Goal: Complete application form

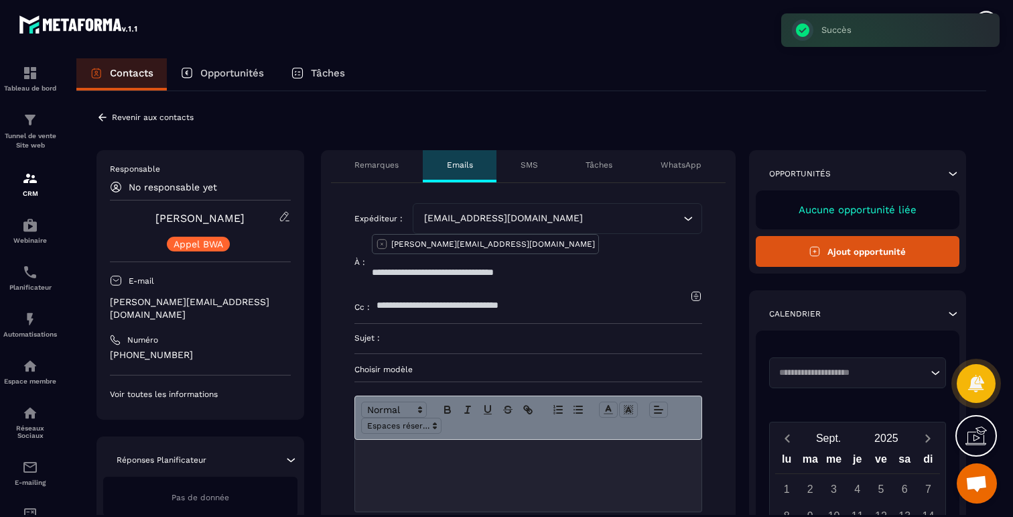
scroll to position [1704, 0]
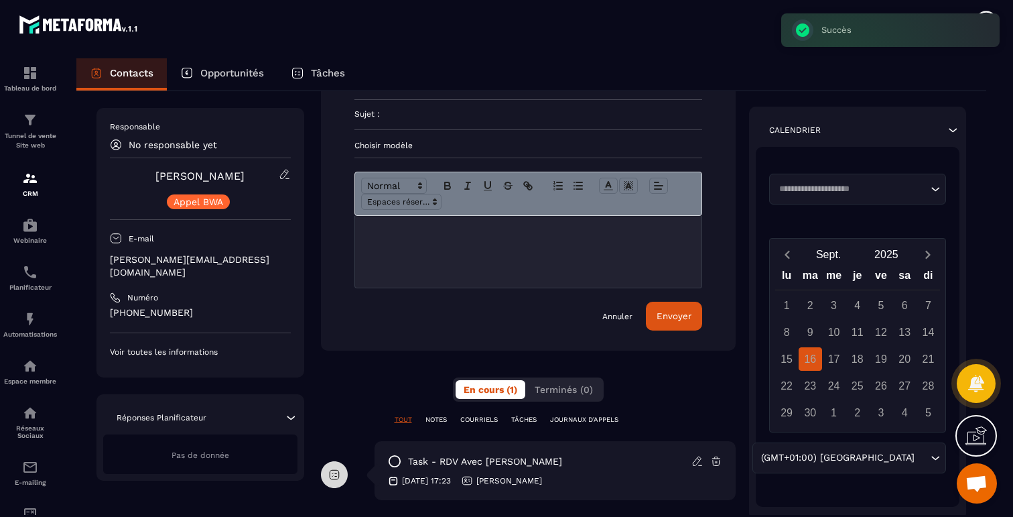
click at [467, 228] on div at bounding box center [528, 252] width 346 height 72
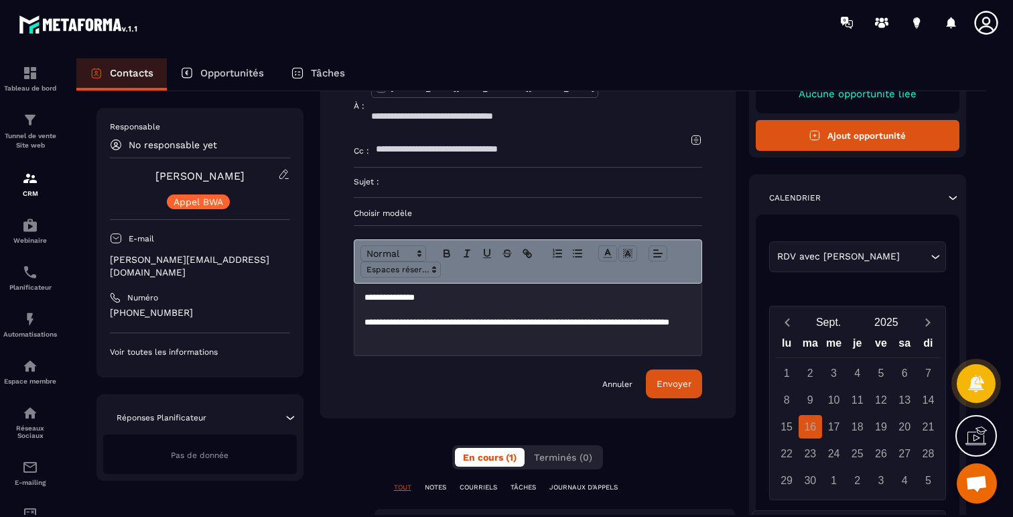
scroll to position [123, 0]
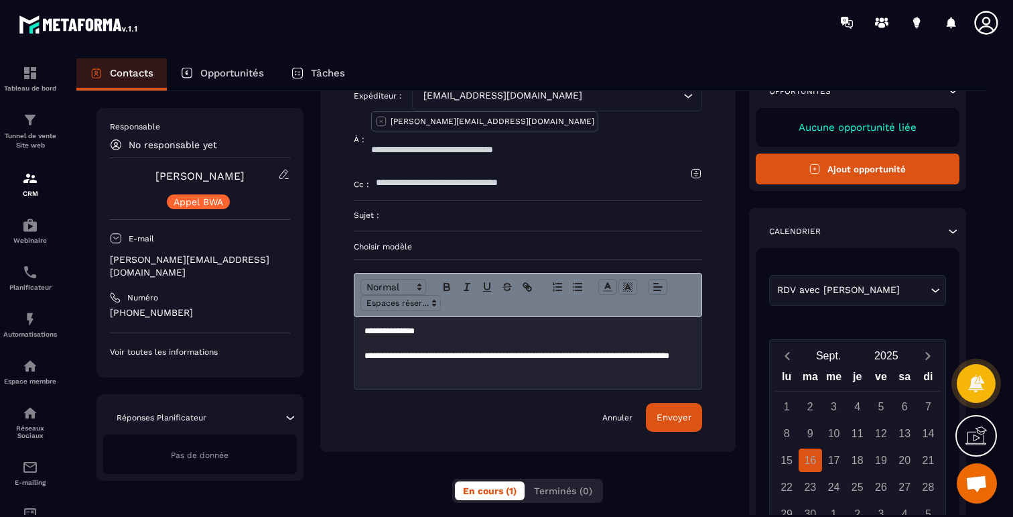
click at [457, 201] on input at bounding box center [540, 215] width 323 height 29
click at [440, 168] on input "text" at bounding box center [533, 182] width 314 height 29
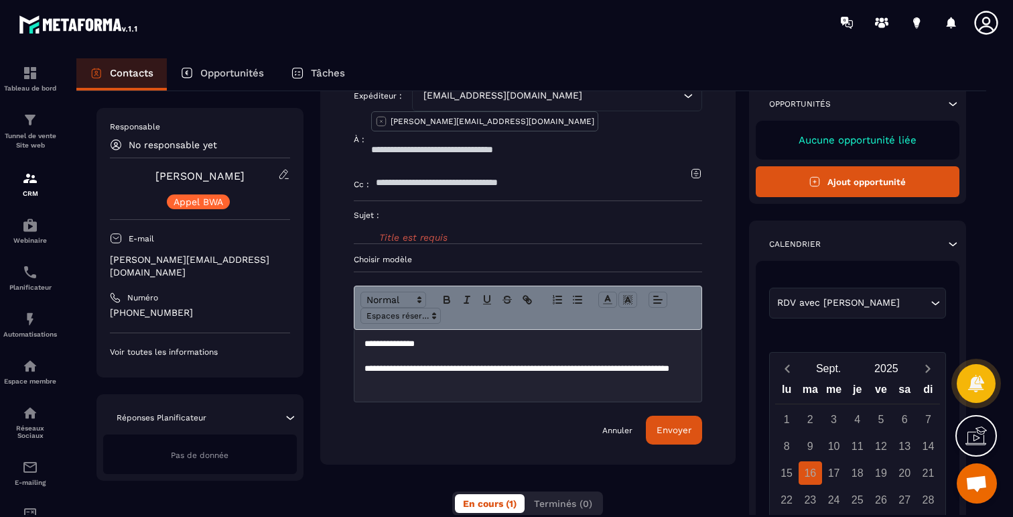
click at [423, 201] on input at bounding box center [540, 215] width 323 height 29
type input "*"
type input "**********"
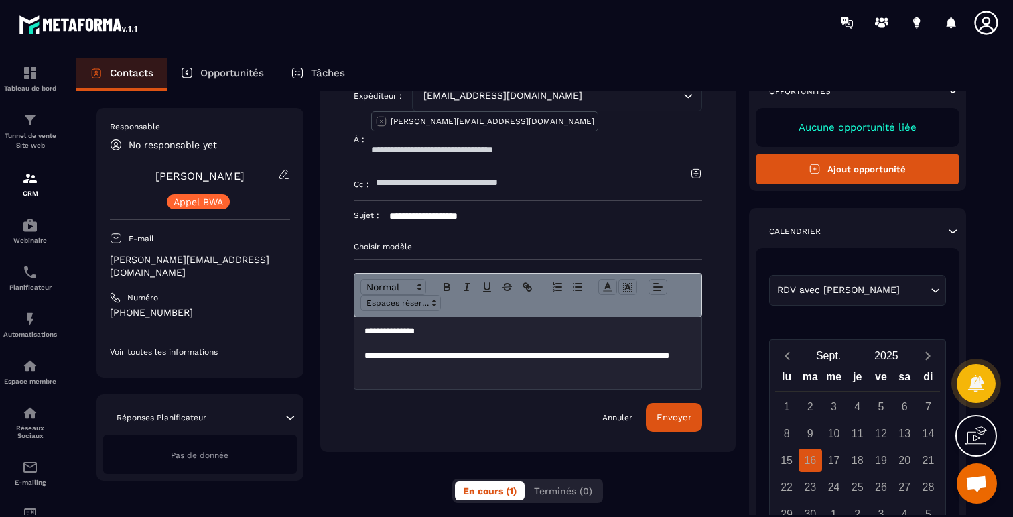
scroll to position [110, 0]
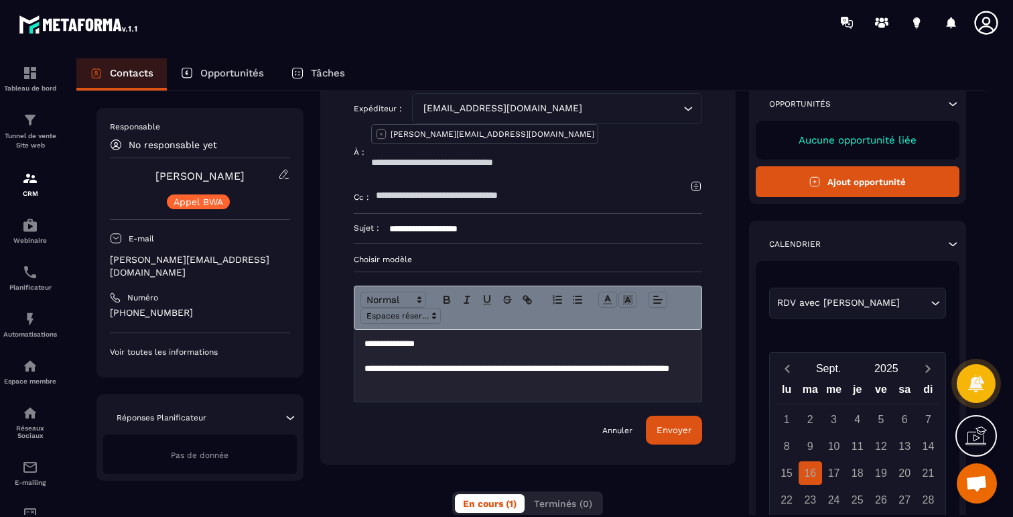
click at [487, 387] on p at bounding box center [528, 393] width 327 height 12
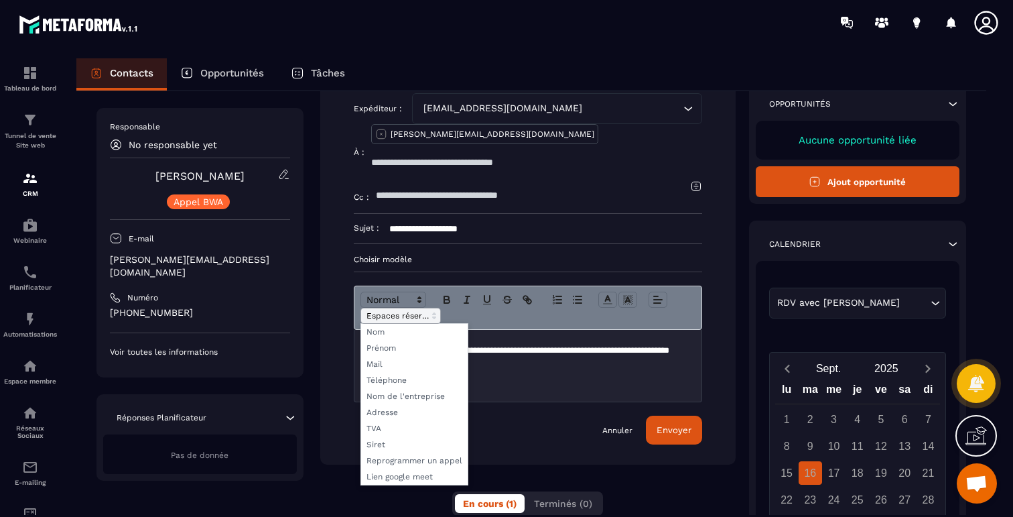
click at [415, 308] on span at bounding box center [401, 316] width 80 height 16
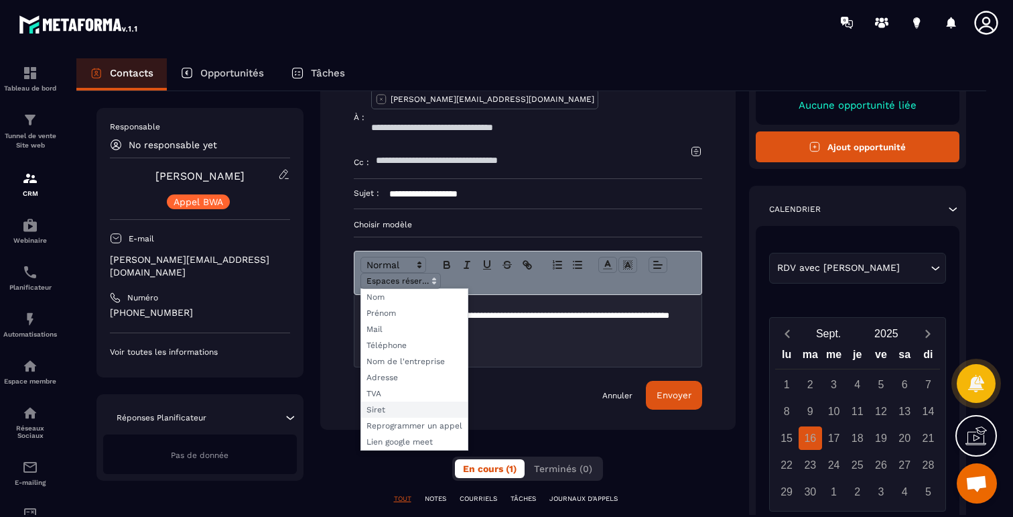
scroll to position [146, 0]
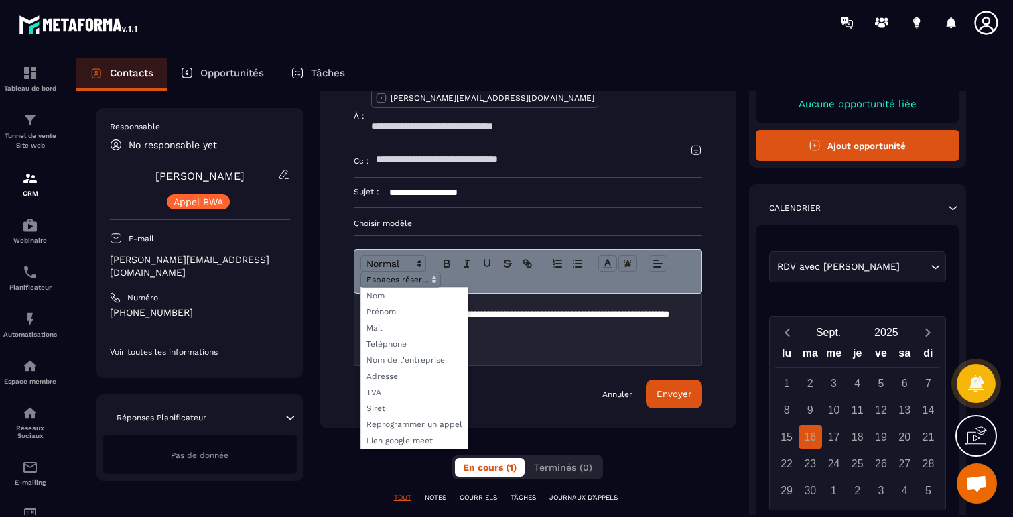
click at [551, 308] on p "**********" at bounding box center [528, 320] width 327 height 25
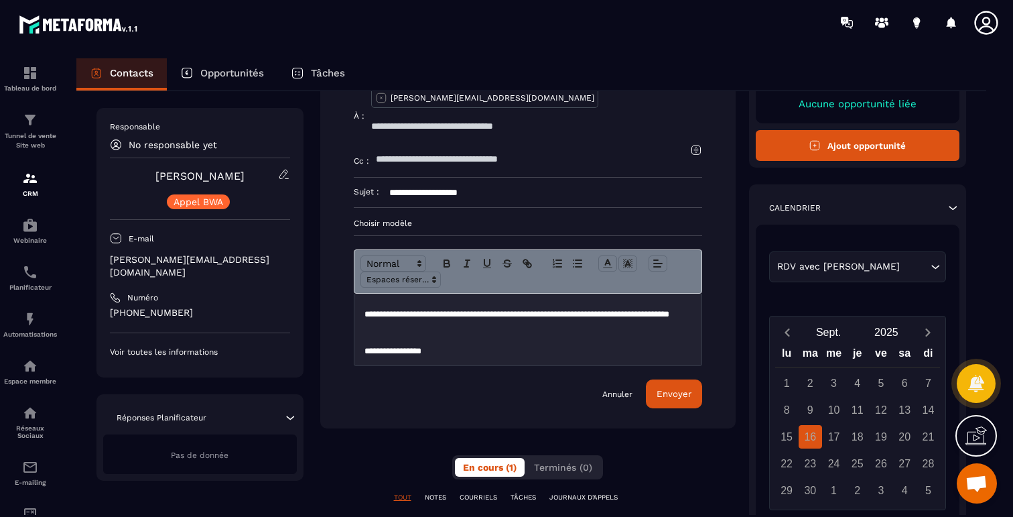
click at [671, 379] on button "Envoyer" at bounding box center [674, 393] width 56 height 29
